Goal: Find specific page/section: Find specific page/section

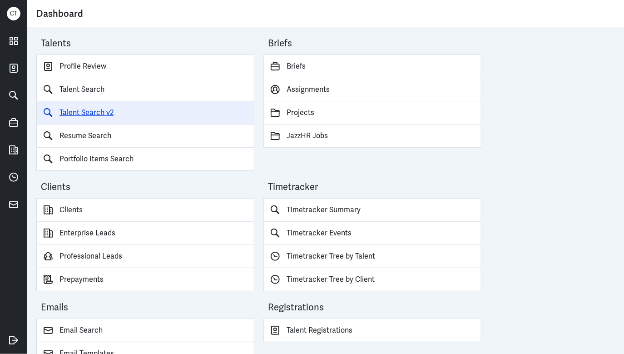
click at [94, 112] on link "Talent Search v2" at bounding box center [145, 112] width 218 height 23
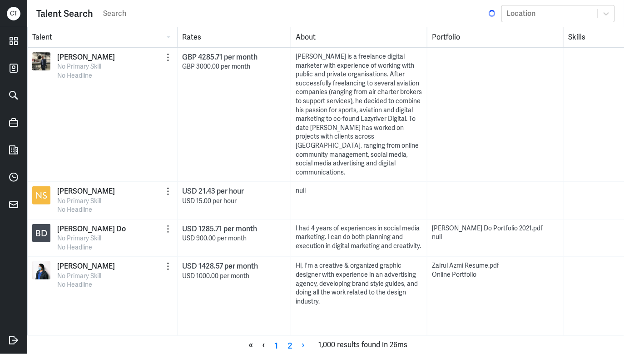
click at [134, 10] on input "search" at bounding box center [294, 14] width 385 height 14
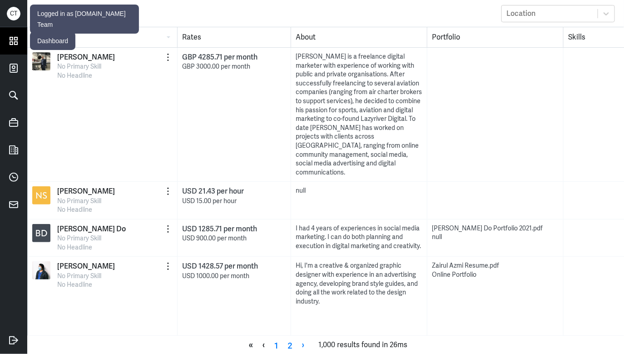
click at [12, 37] on icon at bounding box center [13, 40] width 7 height 7
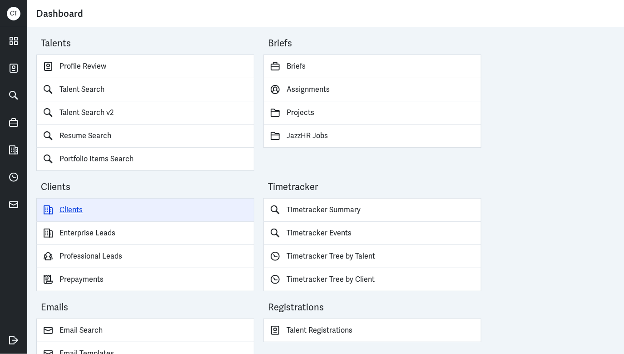
click at [96, 211] on link "Clients" at bounding box center [145, 210] width 218 height 24
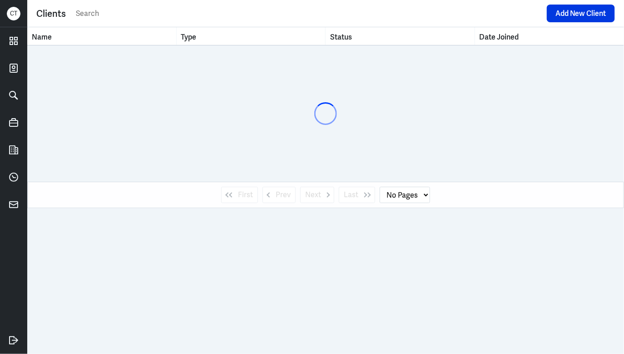
click at [99, 17] on input "text" at bounding box center [308, 14] width 467 height 14
type input "m"
select select "1"
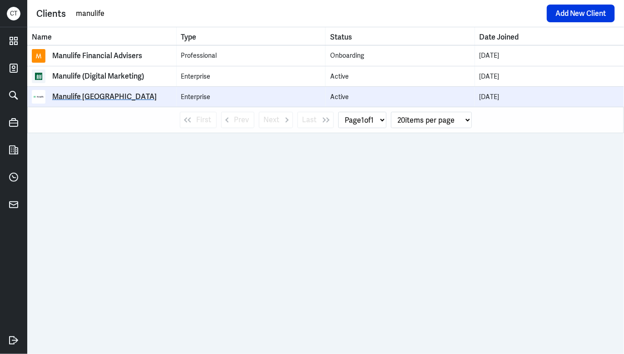
type input "manulife"
click at [91, 97] on div "Manulife [GEOGRAPHIC_DATA]" at bounding box center [104, 96] width 104 height 9
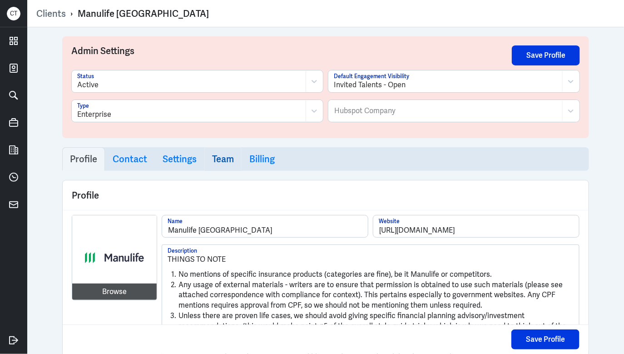
click at [204, 162] on link "Team" at bounding box center [222, 159] width 37 height 24
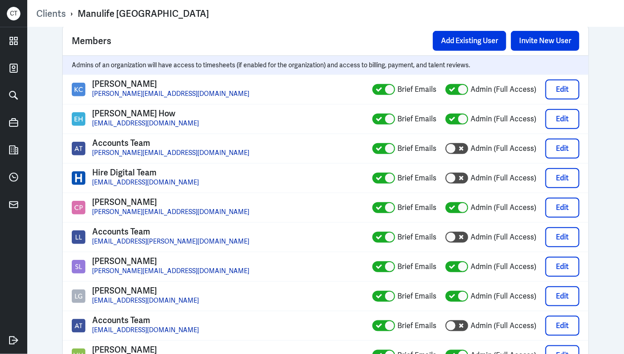
select select "1"
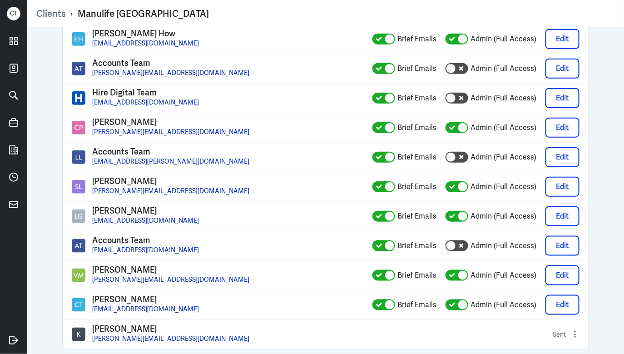
scroll to position [228, 0]
